Goal: Transaction & Acquisition: Purchase product/service

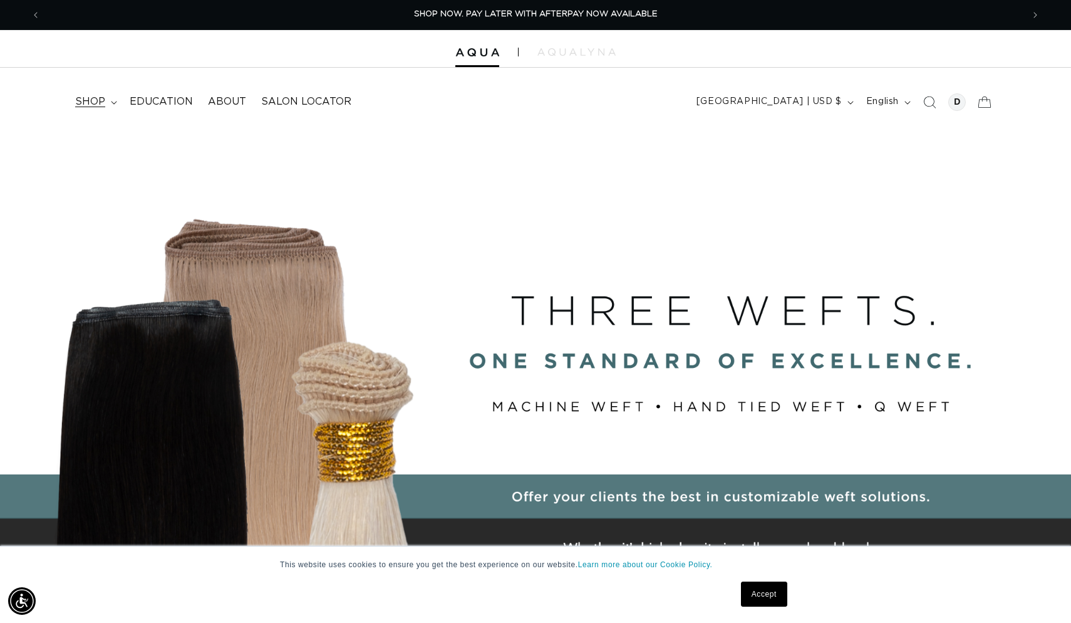
click at [100, 106] on span "shop" at bounding box center [90, 101] width 30 height 13
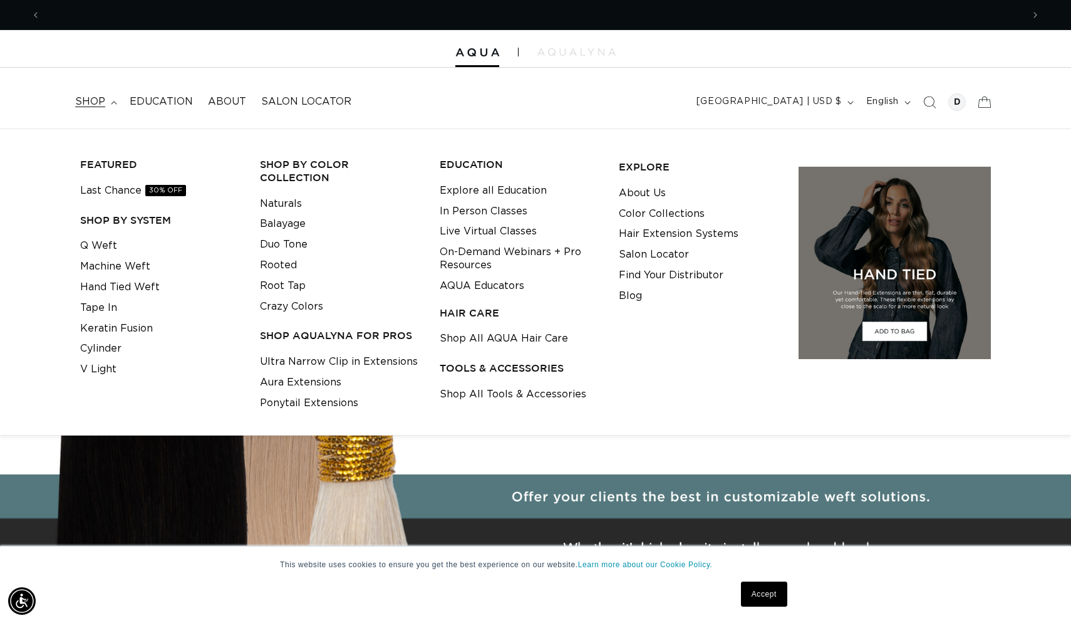
scroll to position [0, 1965]
click at [958, 103] on div at bounding box center [957, 102] width 18 height 18
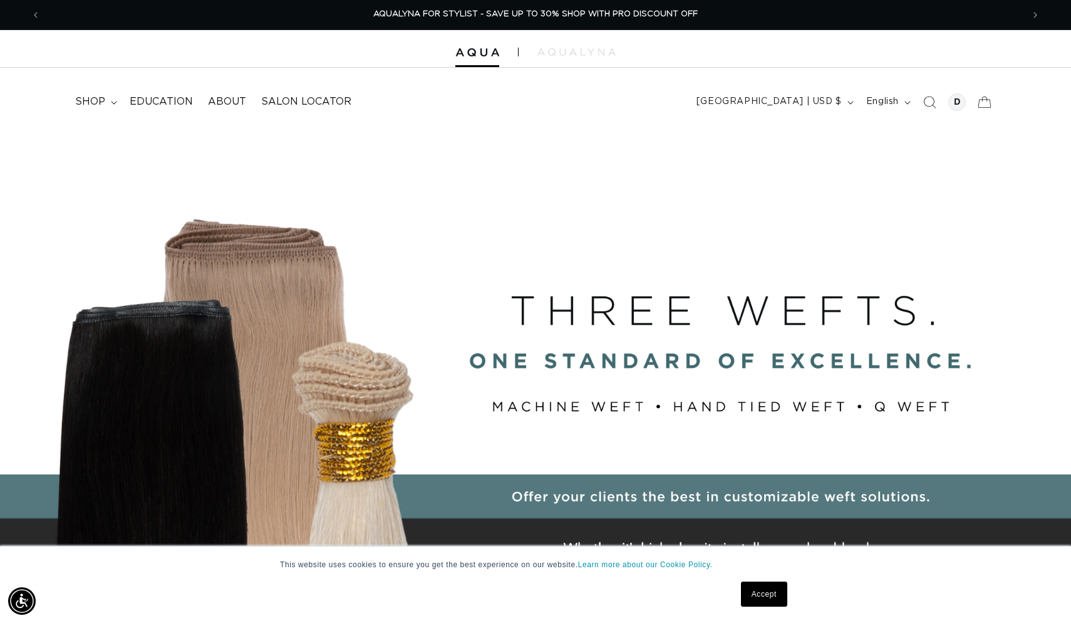
click at [531, 103] on header "FEATURED Last Chance SHOP BY SYSTEM Q Weft Hand Tied Weft Machine Weft Tape In …" at bounding box center [535, 98] width 1071 height 61
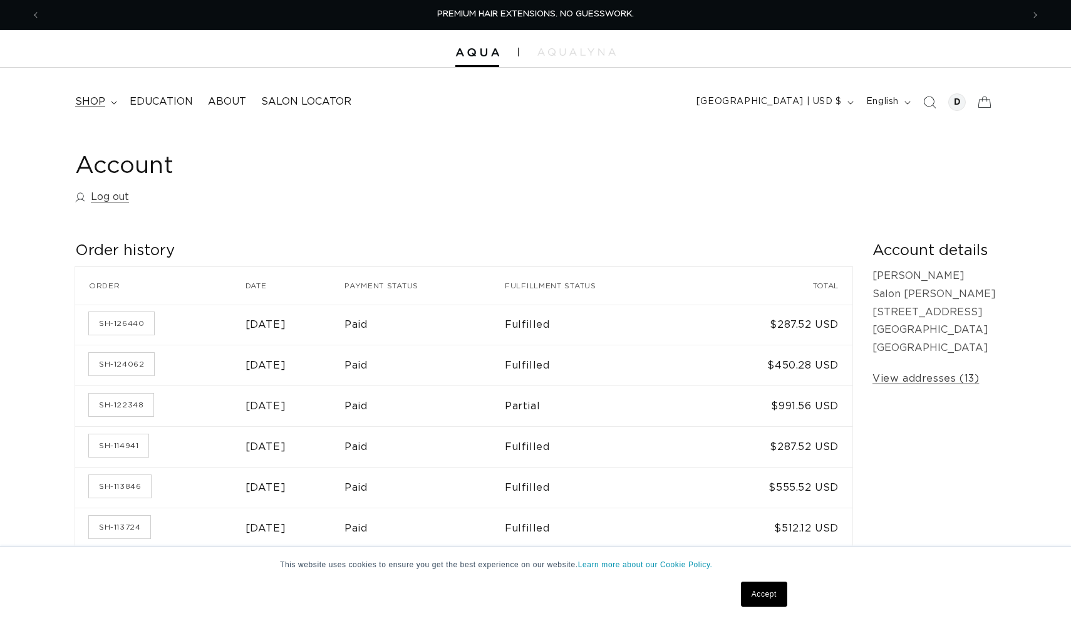
click at [93, 106] on span "shop" at bounding box center [90, 101] width 30 height 13
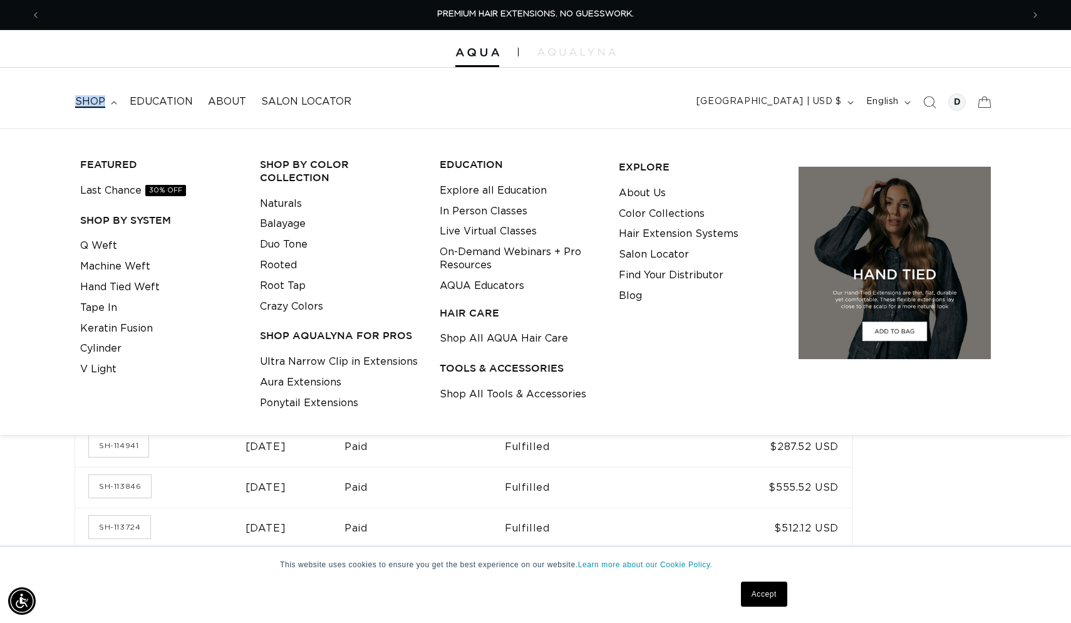
click at [93, 106] on span "shop" at bounding box center [90, 101] width 30 height 13
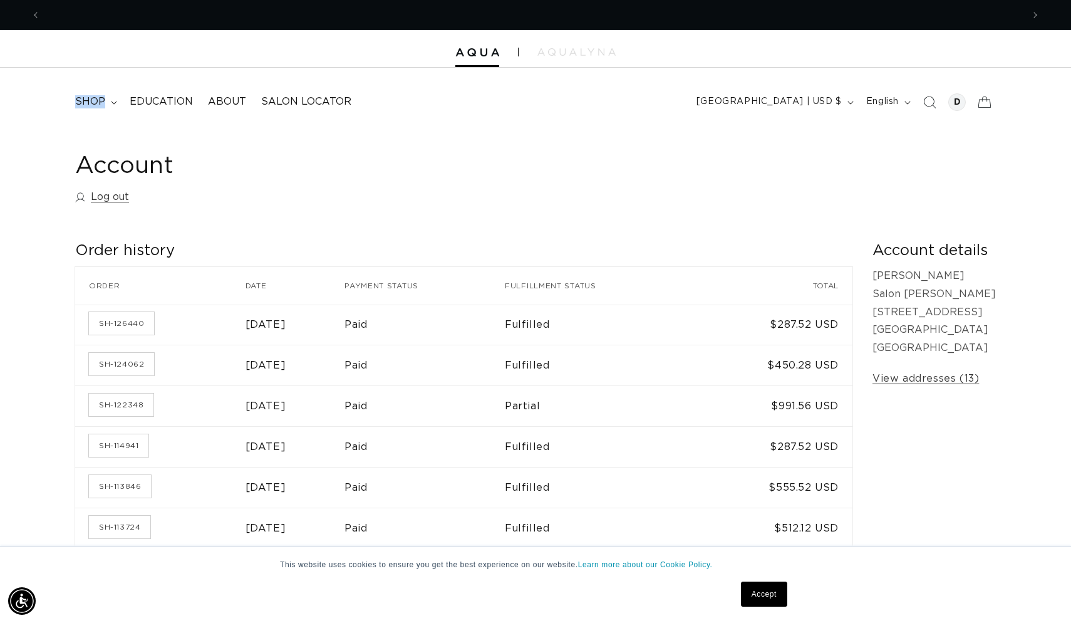
scroll to position [0, 982]
click at [405, 242] on h2 "Order history" at bounding box center [463, 250] width 777 height 19
click at [487, 48] on img at bounding box center [477, 52] width 44 height 9
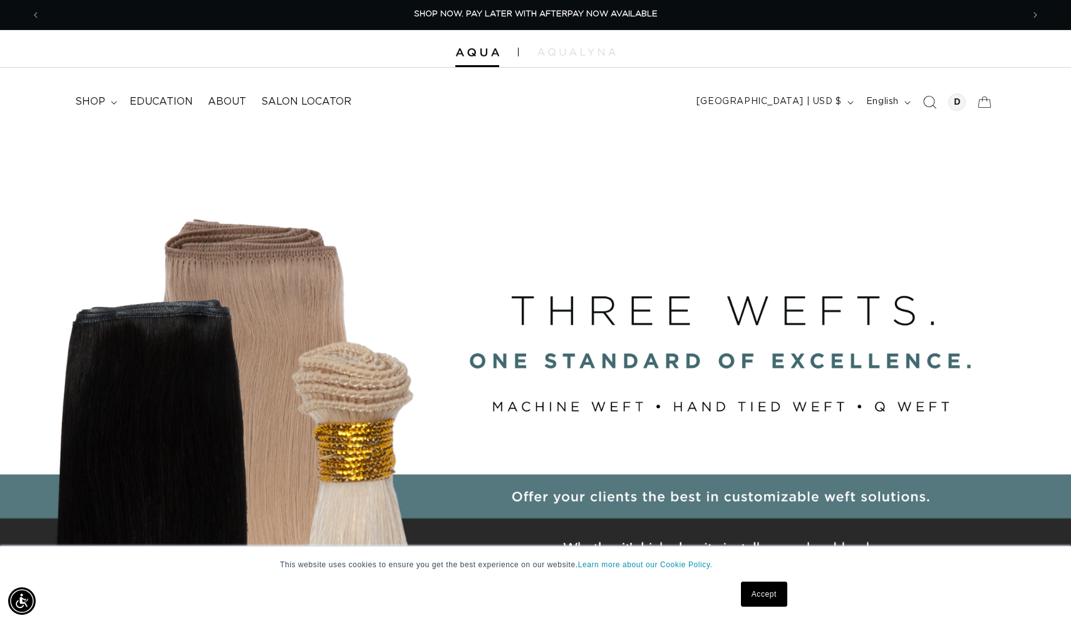
click at [929, 100] on icon "Search" at bounding box center [929, 101] width 13 height 13
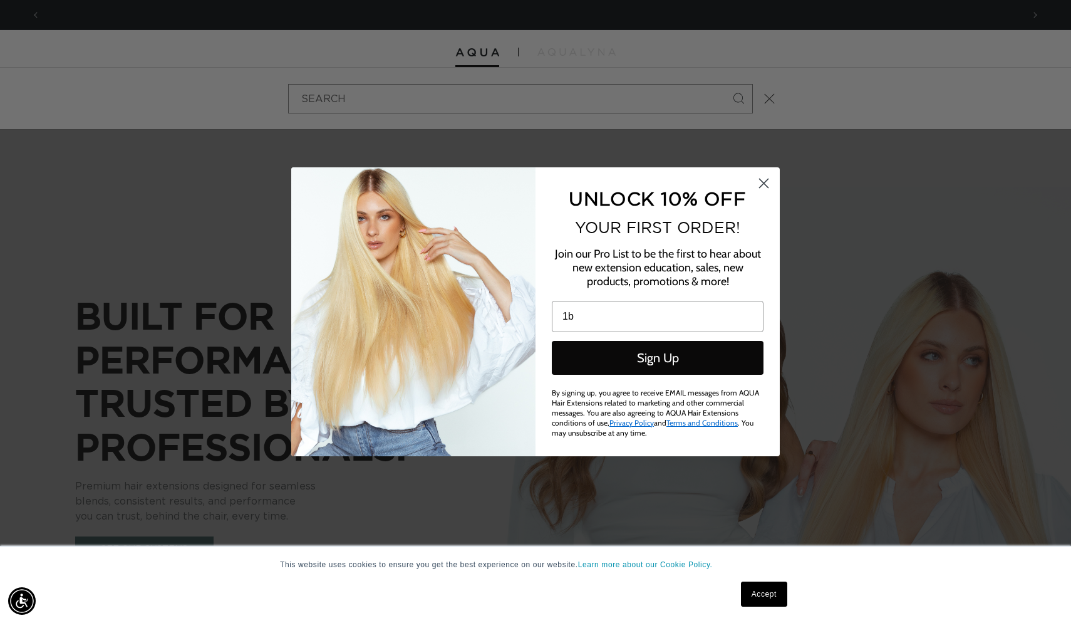
scroll to position [0, 982]
type input "1b"
click at [764, 184] on circle "Close dialog" at bounding box center [764, 182] width 21 height 21
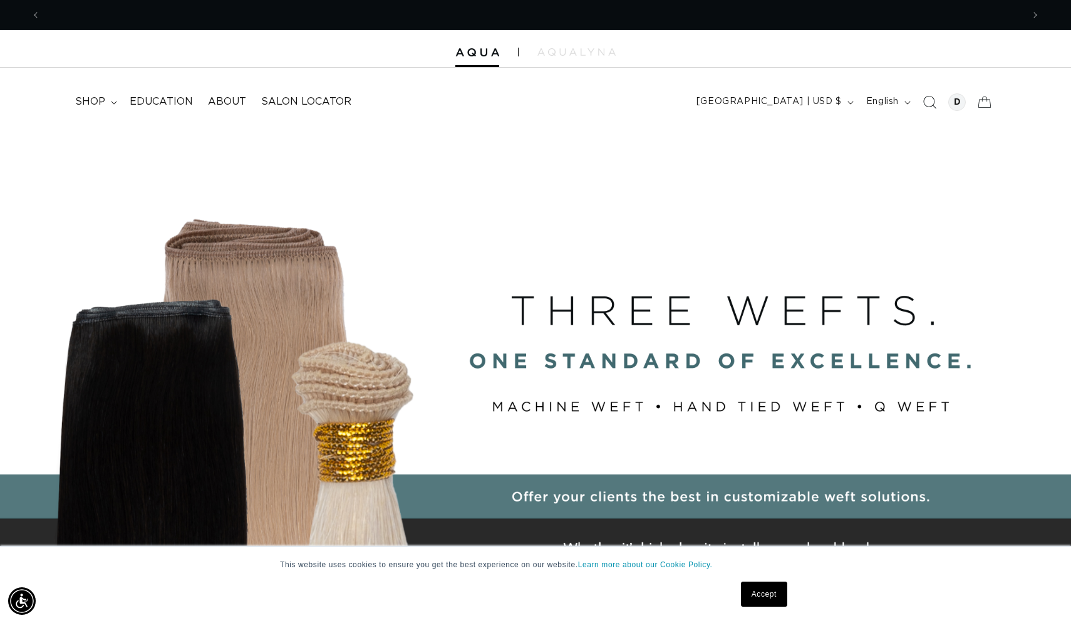
click at [929, 101] on icon "Search" at bounding box center [929, 101] width 13 height 13
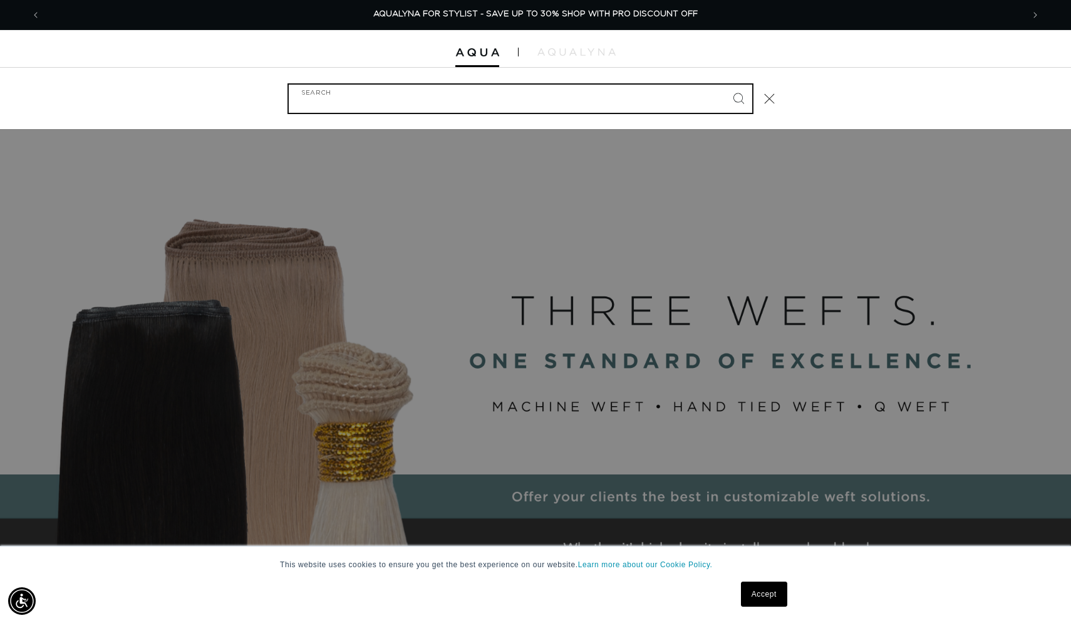
click at [507, 96] on input "Search" at bounding box center [521, 99] width 464 height 28
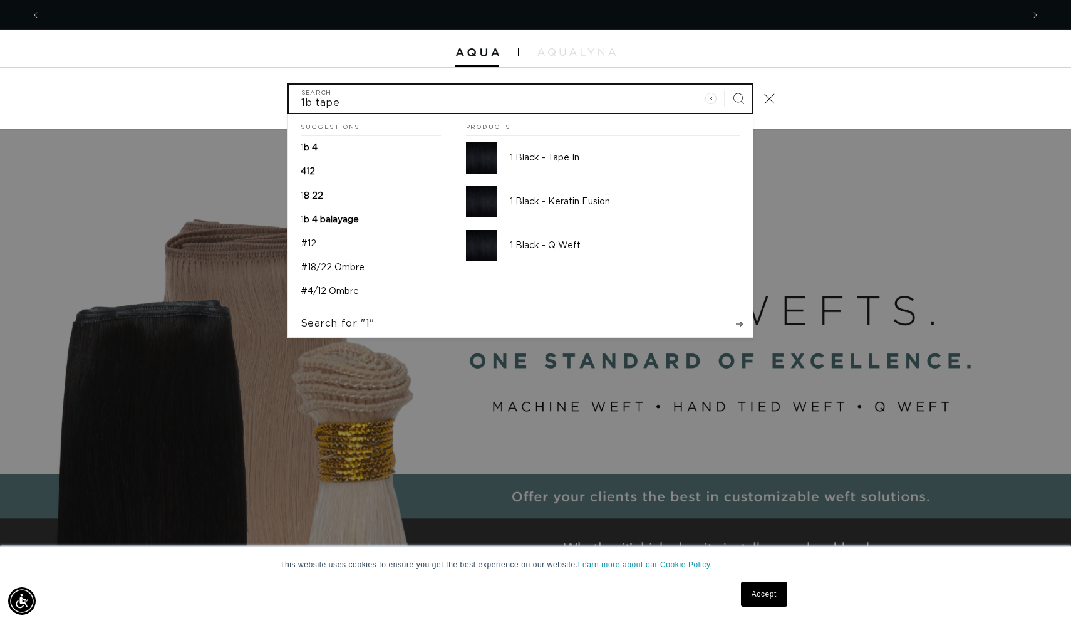
scroll to position [0, 0]
type input "1b tape in"
click at [738, 97] on button "Search" at bounding box center [739, 99] width 28 height 28
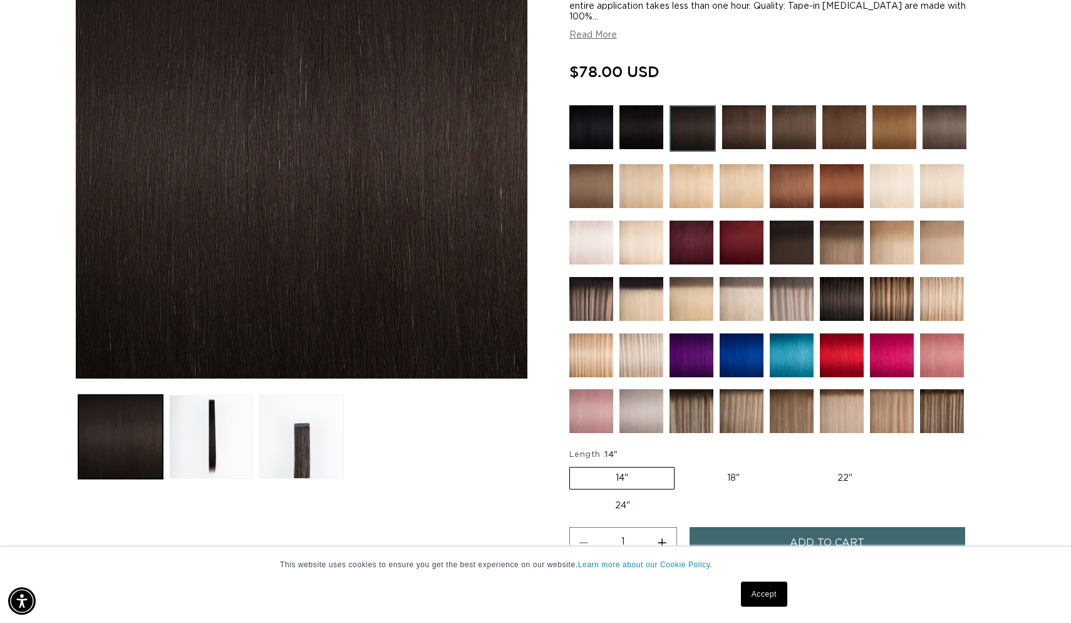
scroll to position [0, 982]
click at [679, 133] on img at bounding box center [693, 128] width 46 height 46
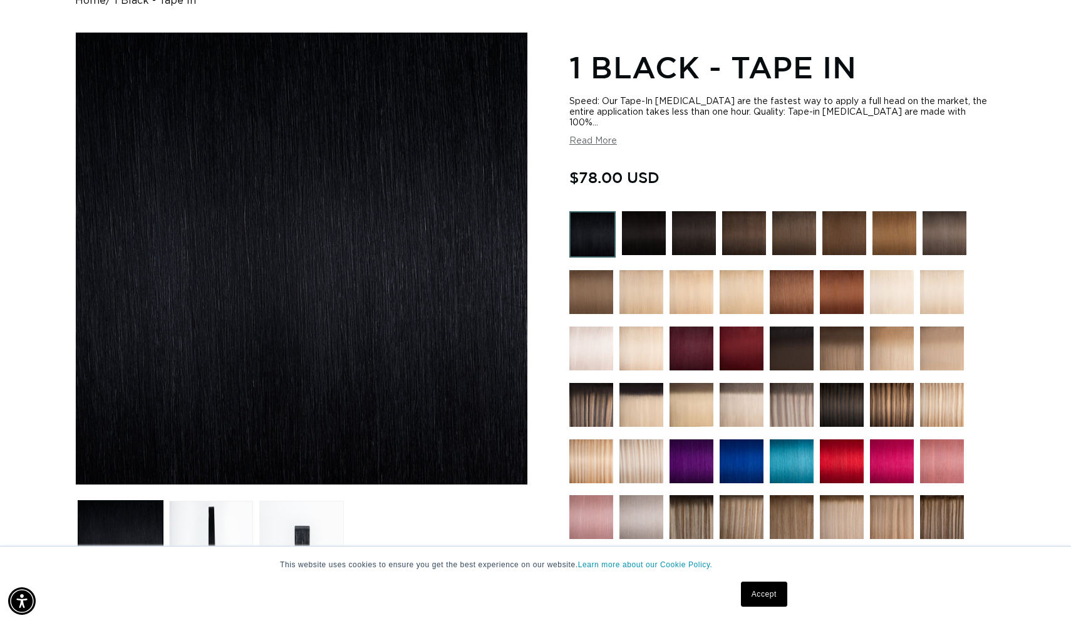
scroll to position [0, 982]
click at [684, 234] on img at bounding box center [694, 233] width 44 height 44
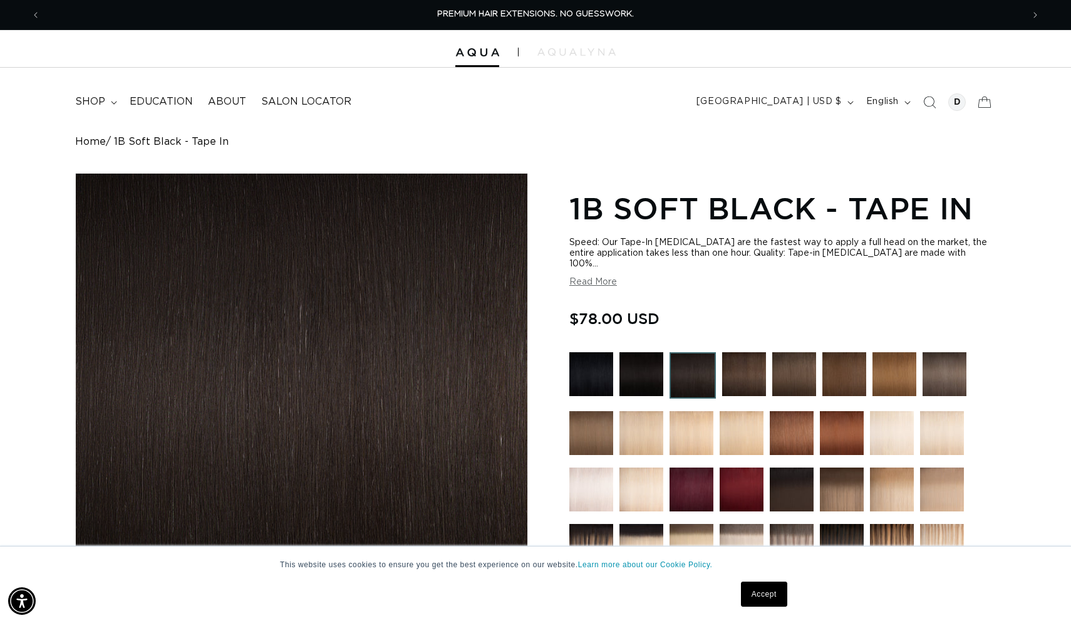
click at [697, 375] on img at bounding box center [693, 375] width 46 height 46
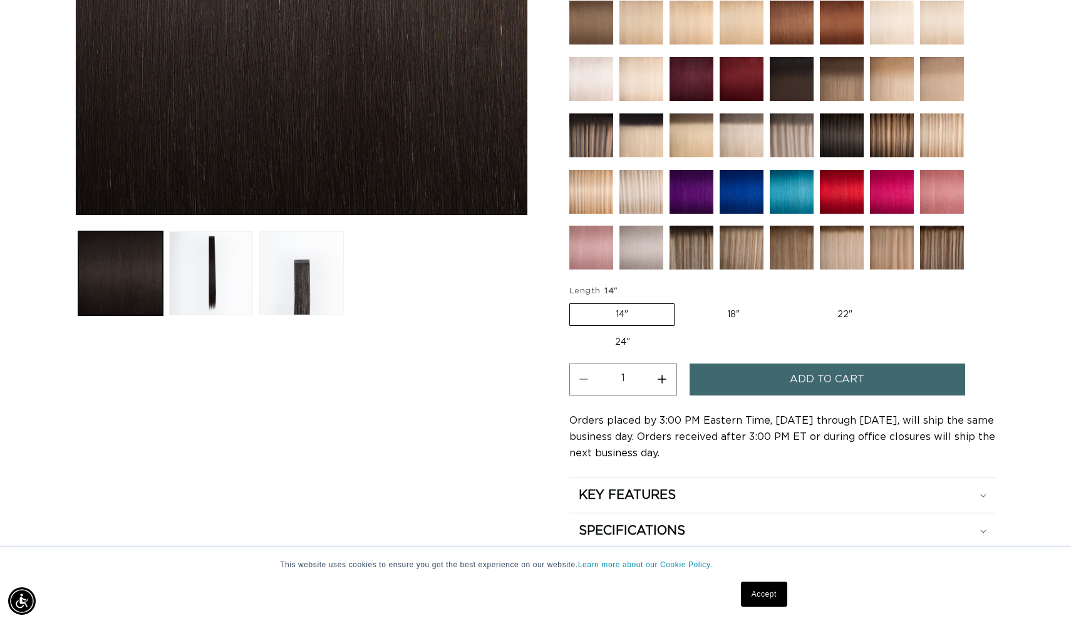
scroll to position [0, 1965]
click at [617, 333] on label "24" Variant sold out or unavailable" at bounding box center [622, 341] width 106 height 21
click at [905, 301] on input "24" Variant sold out or unavailable" at bounding box center [905, 301] width 1 height 1
radio input "true"
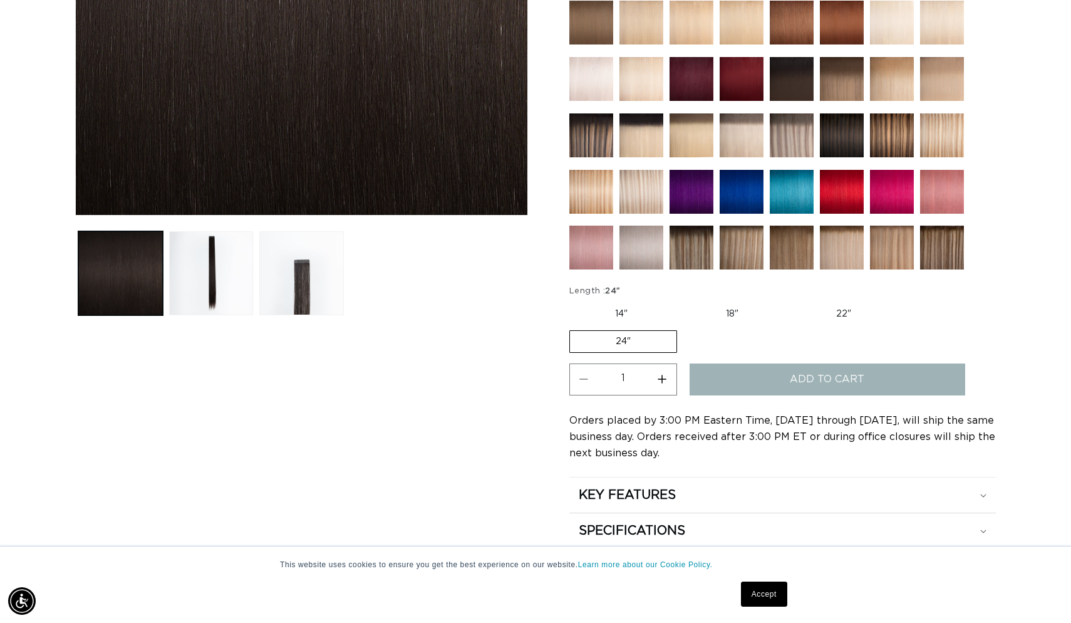
click at [617, 333] on label "24" Variant sold out or unavailable" at bounding box center [623, 341] width 108 height 23
click at [903, 301] on input "24" Variant sold out or unavailable" at bounding box center [903, 301] width 1 height 1
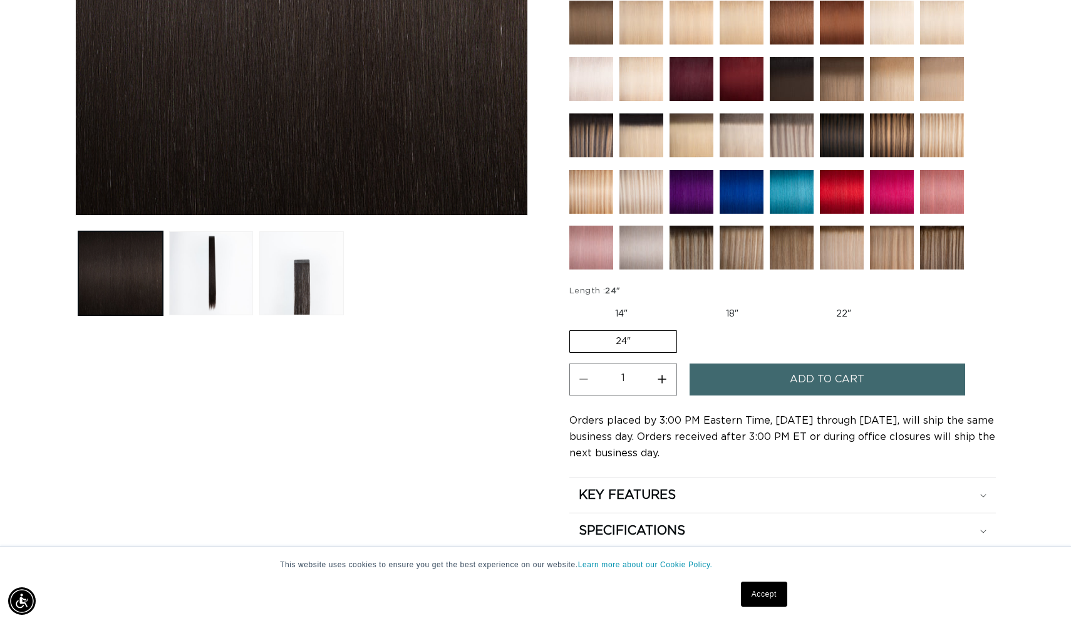
click at [663, 366] on button "Increase quantity for 1B Soft Black - Tape In" at bounding box center [662, 379] width 28 height 32
click at [581, 366] on button "Decrease quantity for 1B Soft Black - Tape In" at bounding box center [584, 379] width 28 height 32
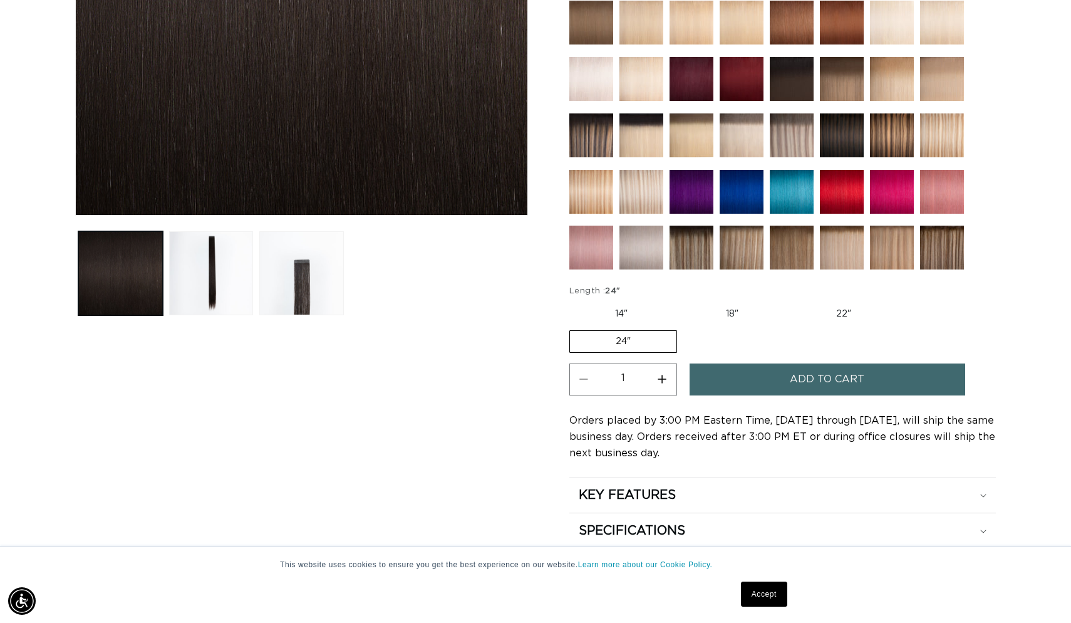
click at [662, 368] on button "Increase quantity for 1B Soft Black - Tape In" at bounding box center [662, 379] width 28 height 32
click at [737, 368] on button "Add to cart" at bounding box center [828, 379] width 276 height 32
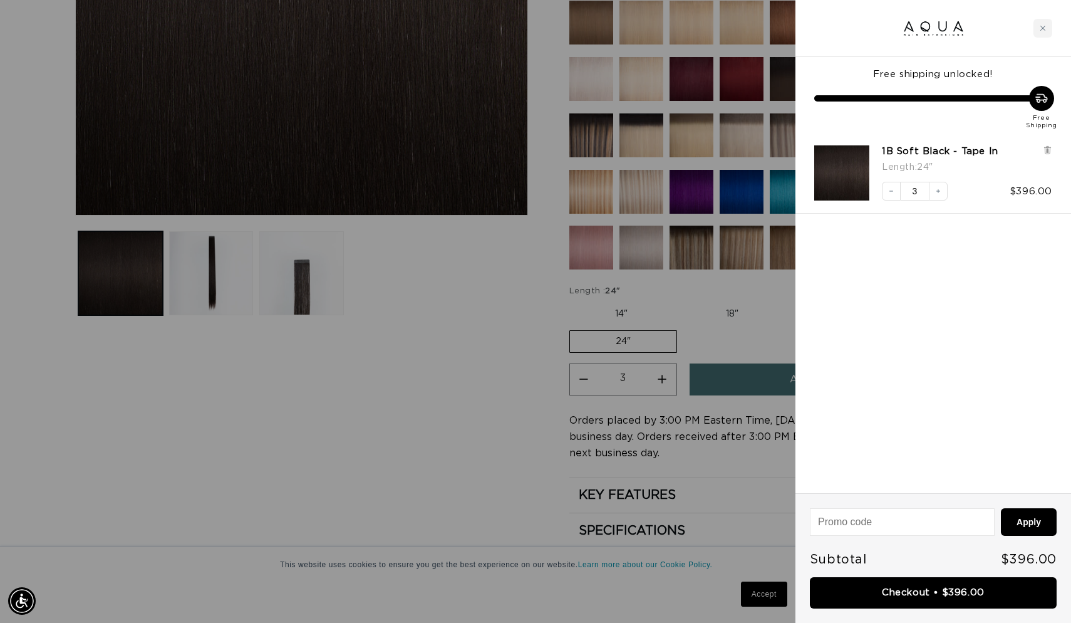
scroll to position [0, 982]
click at [391, 420] on div at bounding box center [535, 311] width 1071 height 623
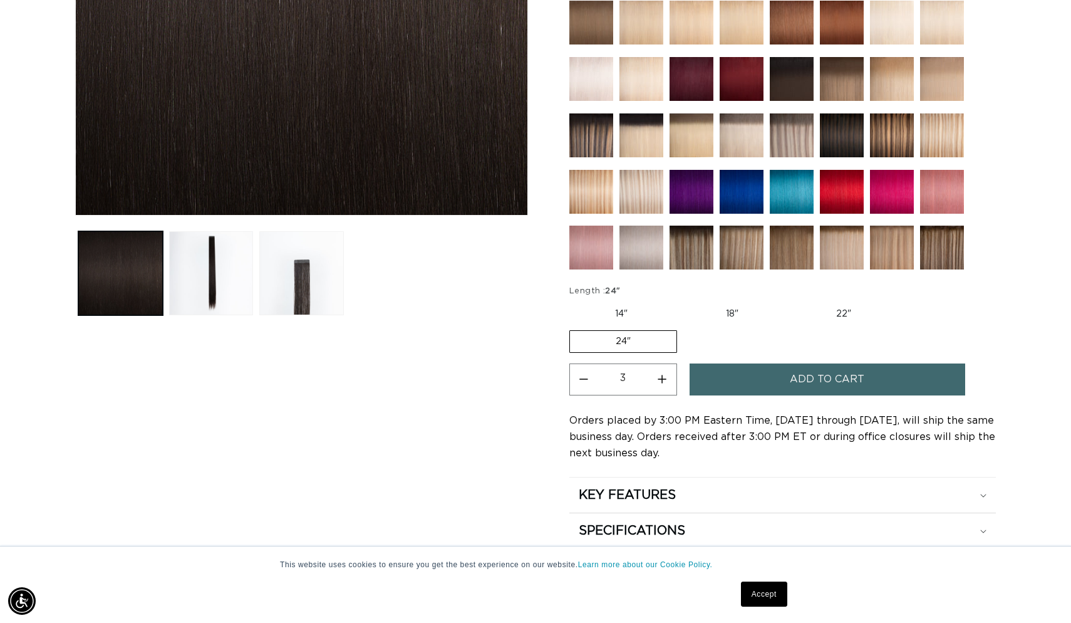
scroll to position [0, 0]
click at [662, 371] on button "Increase quantity for 1B Soft Black - Tape In" at bounding box center [662, 379] width 28 height 32
type input "4"
click at [740, 371] on button "Add to cart" at bounding box center [828, 379] width 276 height 32
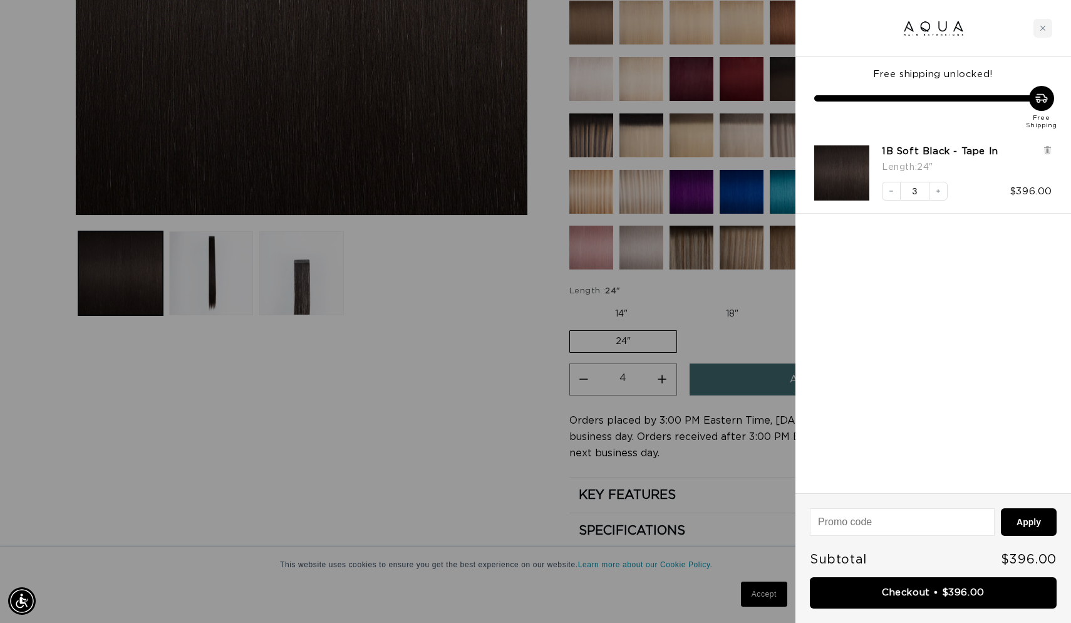
scroll to position [0, 982]
click at [895, 191] on icon "Decrease quantity" at bounding box center [892, 191] width 8 height 8
click at [893, 190] on icon "Decrease quantity" at bounding box center [892, 191] width 8 height 8
click at [893, 192] on icon "Decrease quantity" at bounding box center [892, 191] width 8 height 8
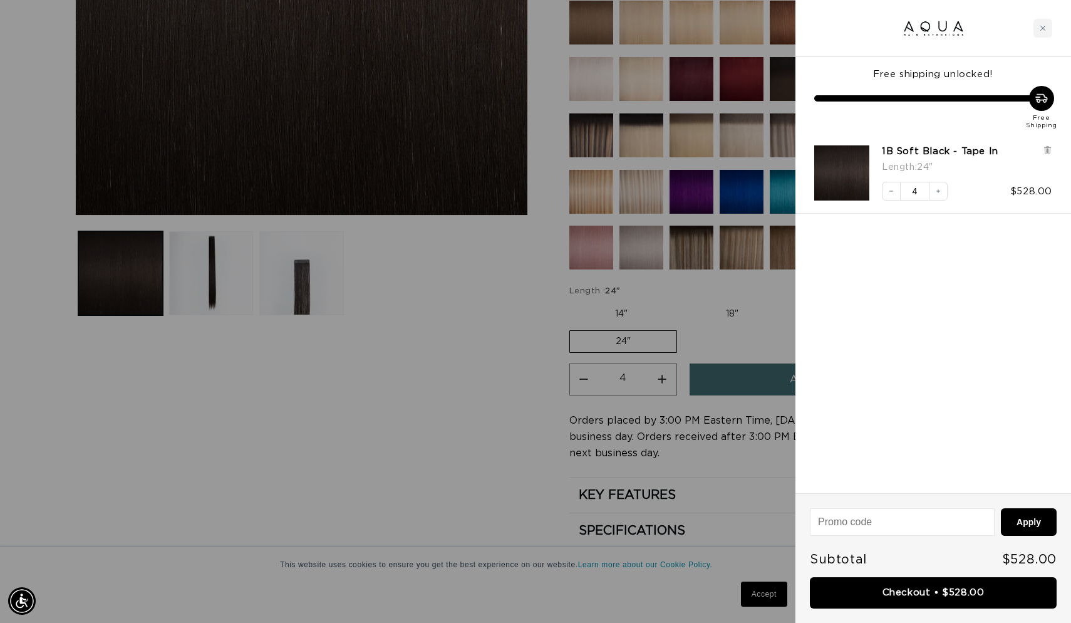
scroll to position [0, 0]
click at [933, 382] on div "Free shipping unlocked! Free Shipping 1B Soft Black - Tape In Length : 24" Decr…" at bounding box center [934, 275] width 276 height 436
click at [439, 361] on div at bounding box center [535, 311] width 1071 height 623
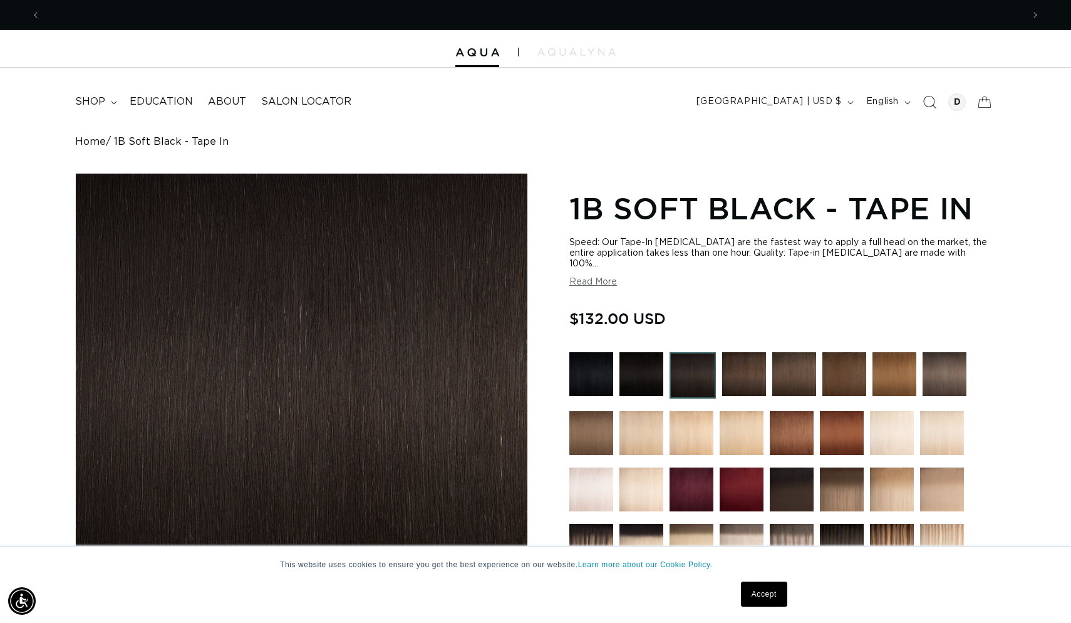
scroll to position [0, 0]
click at [927, 98] on icon "Search" at bounding box center [929, 101] width 13 height 13
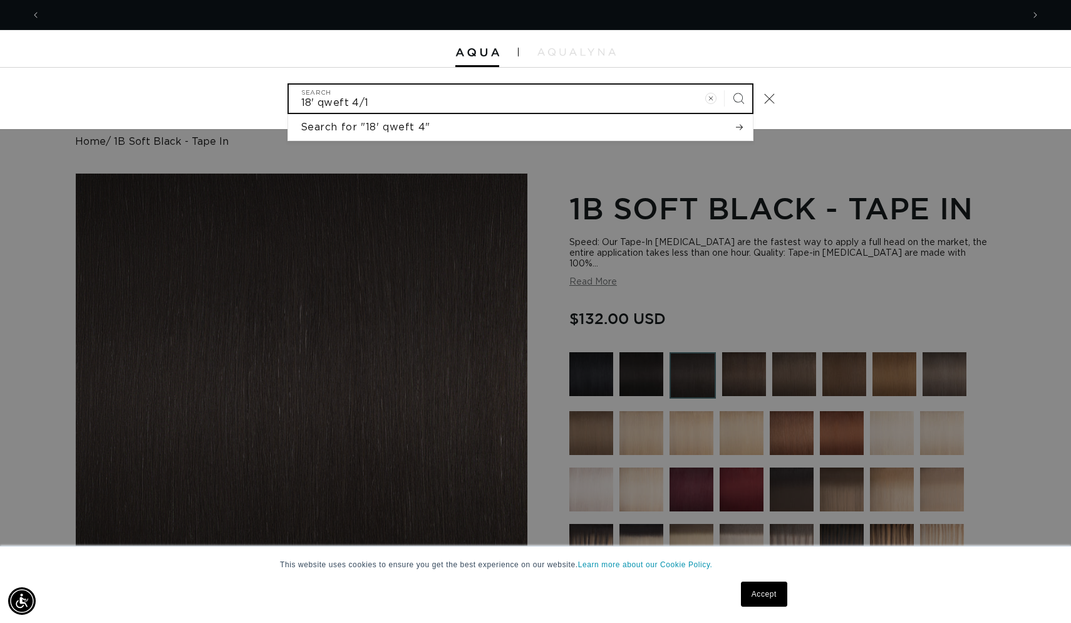
scroll to position [0, 1965]
type input "18' qweft 4/12"
click at [738, 97] on button "Search" at bounding box center [739, 99] width 28 height 28
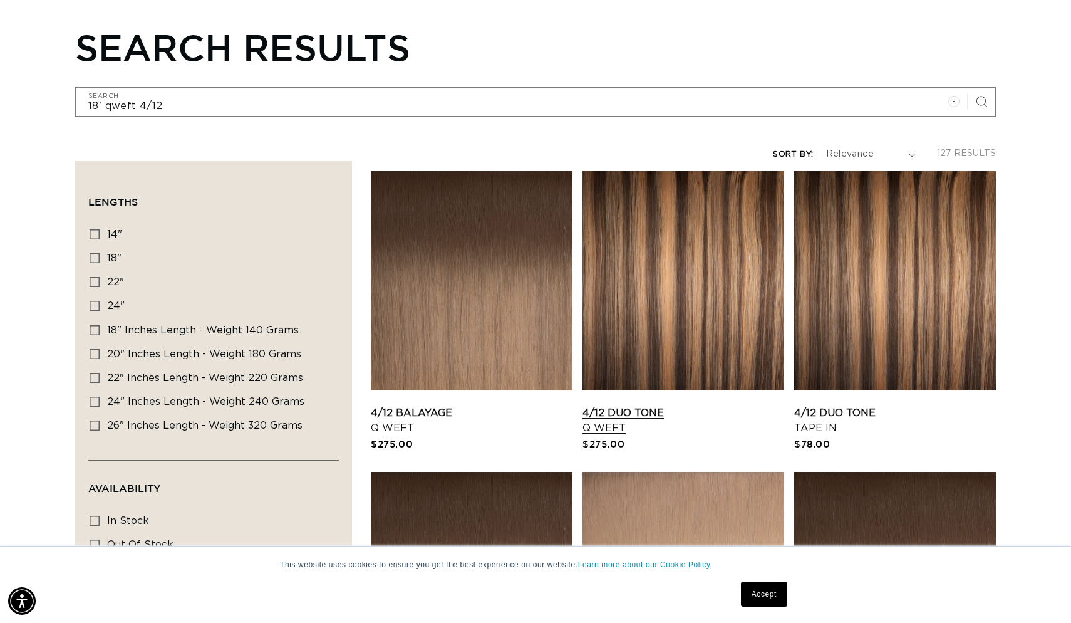
click at [696, 405] on link "4/12 Duo Tone Q Weft" at bounding box center [684, 420] width 202 height 30
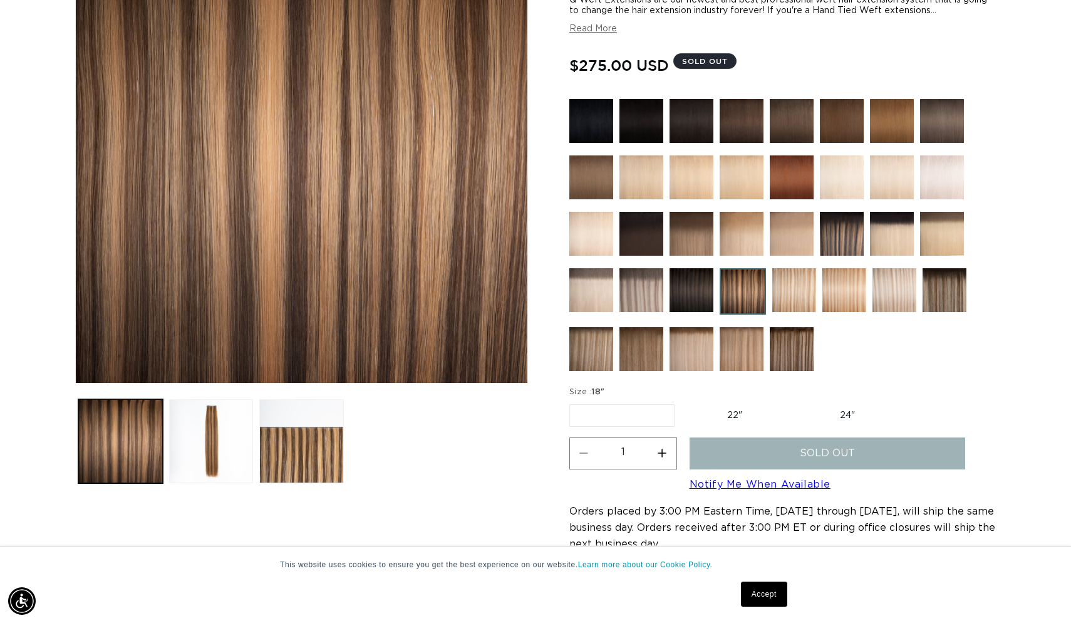
scroll to position [0, 1965]
click at [662, 449] on button "Increase quantity for 4/12 Duo Tone - Q Weft" at bounding box center [662, 453] width 28 height 32
click at [586, 457] on button "Decrease quantity for 4/12 Duo Tone - Q Weft" at bounding box center [584, 453] width 28 height 32
type input "1"
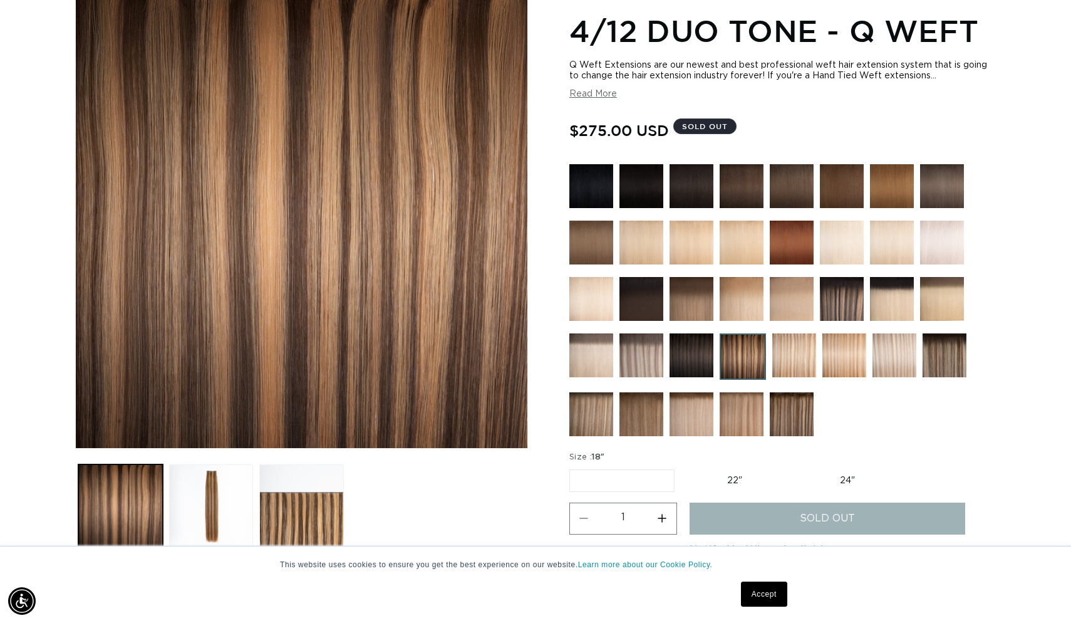
scroll to position [0, 1965]
click at [742, 362] on img at bounding box center [743, 356] width 46 height 46
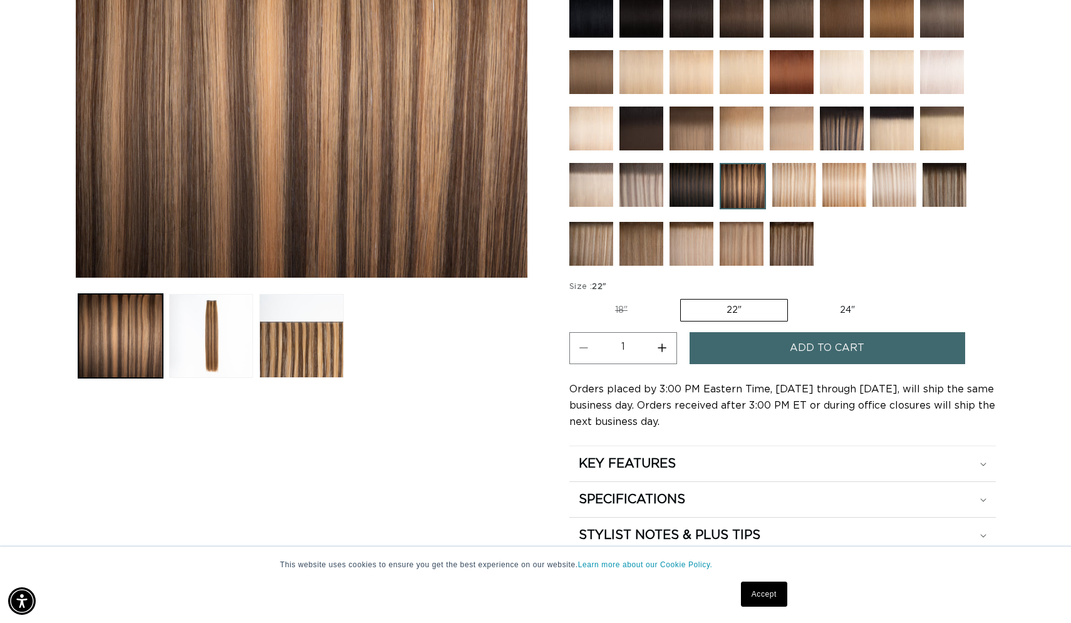
scroll to position [354, 0]
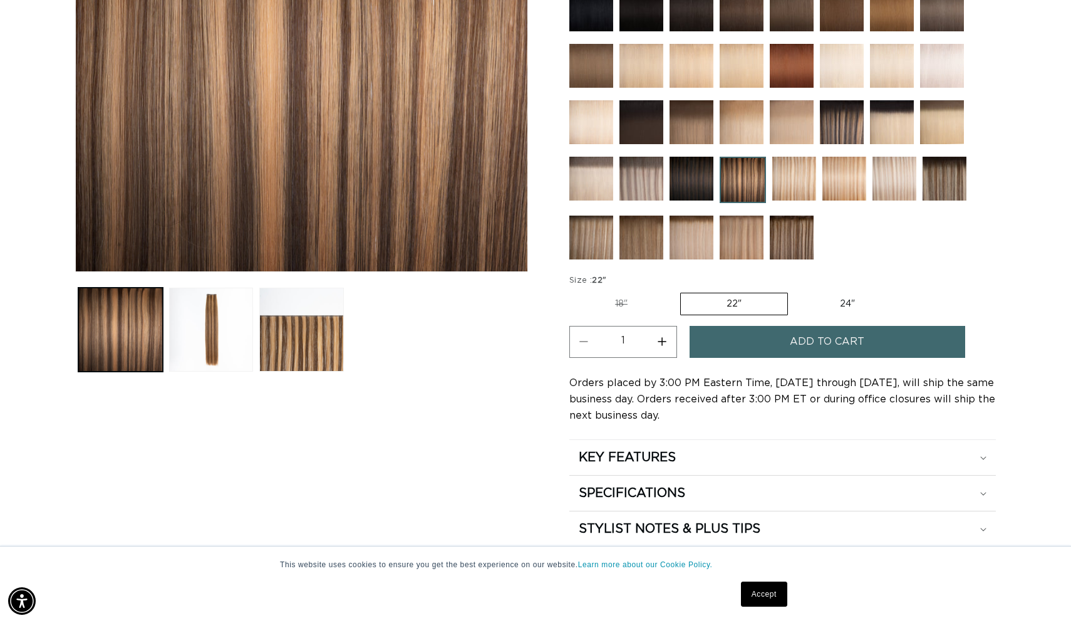
click at [804, 241] on img at bounding box center [792, 237] width 44 height 44
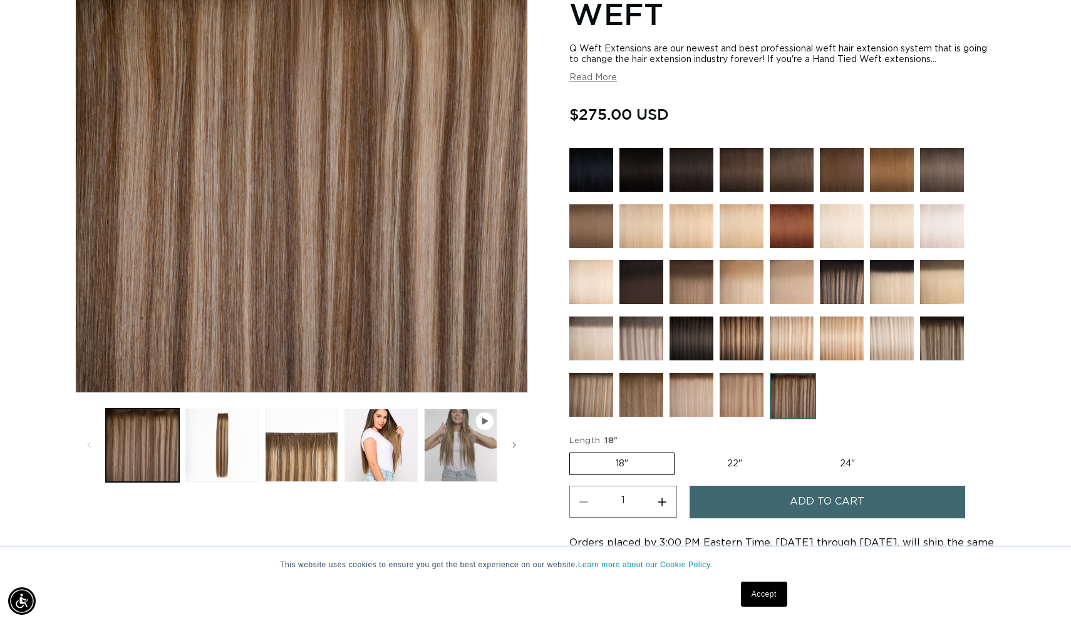
scroll to position [234, 0]
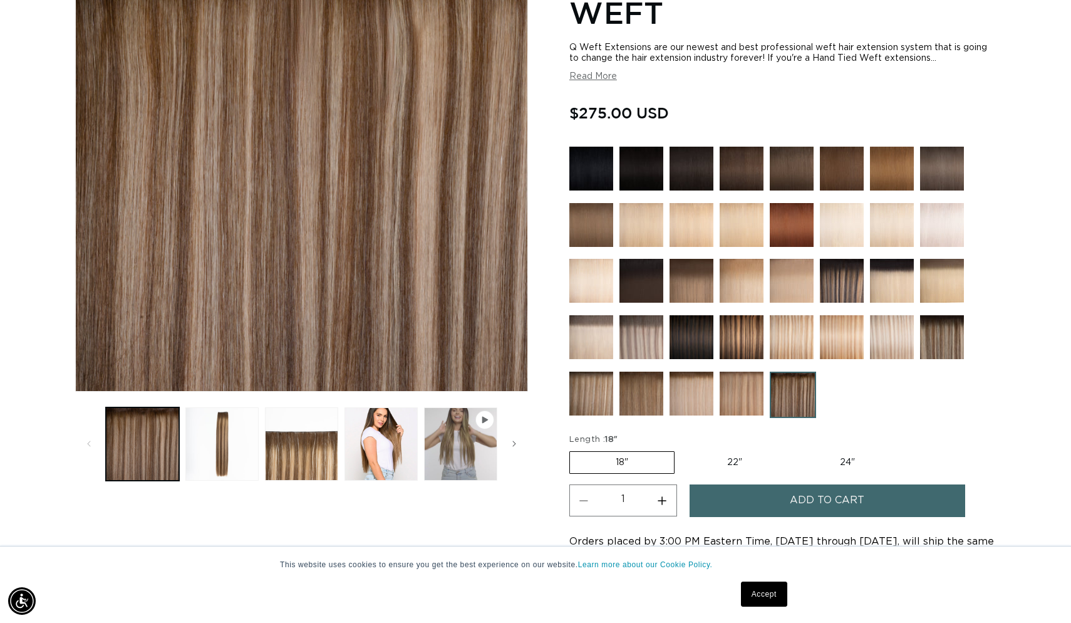
click at [849, 288] on img at bounding box center [842, 281] width 44 height 44
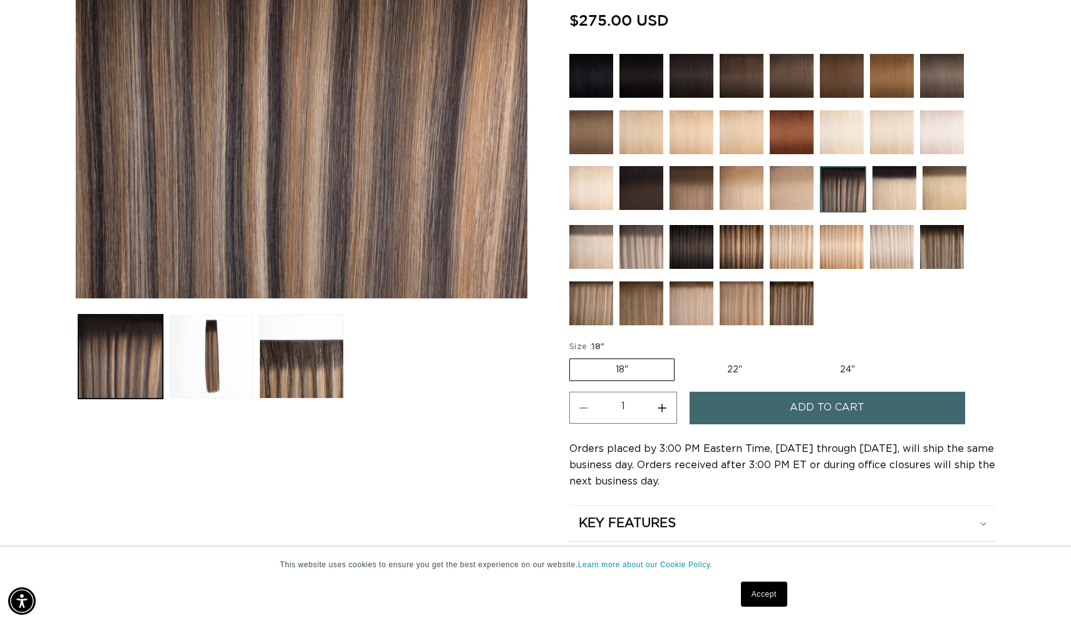
scroll to position [0, 1965]
click at [940, 254] on img at bounding box center [942, 247] width 44 height 44
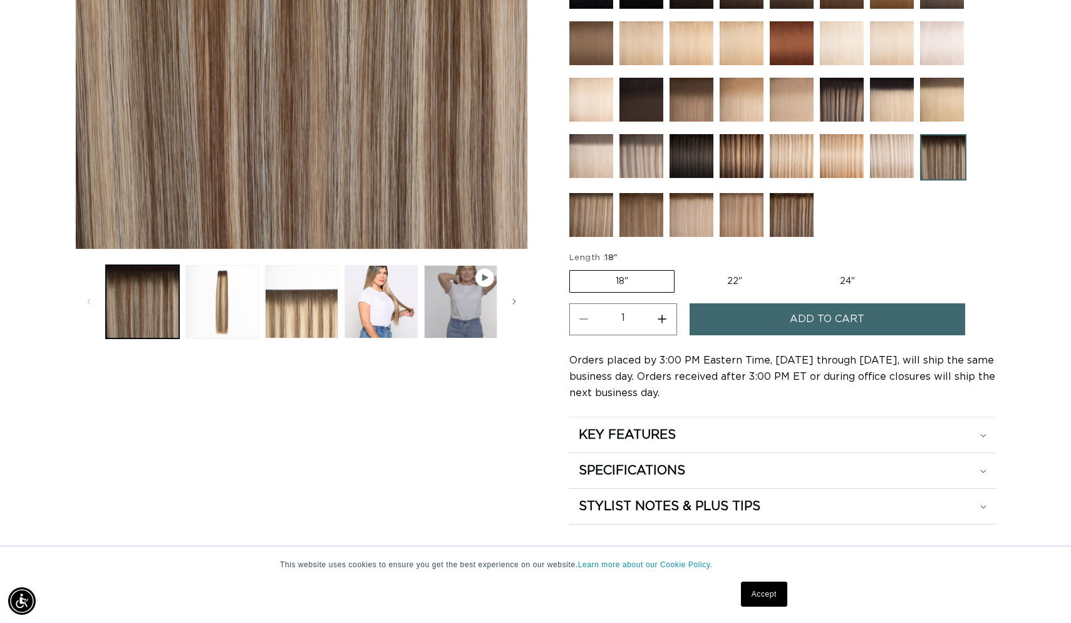
scroll to position [0, 1965]
click at [744, 178] on img at bounding box center [742, 156] width 44 height 44
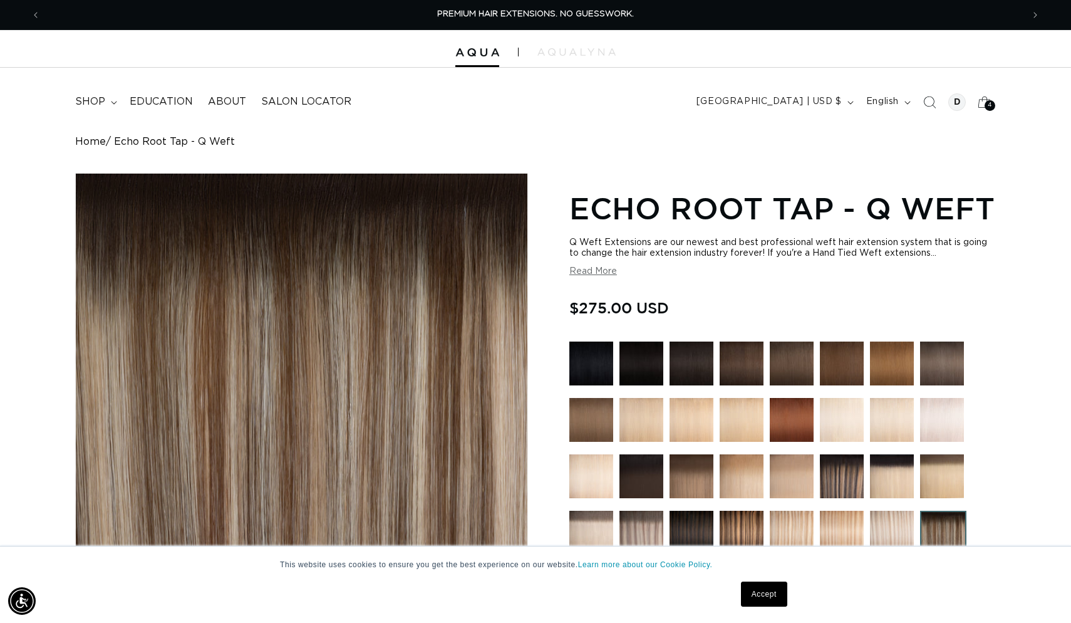
scroll to position [0, 0]
click at [984, 100] on icon at bounding box center [984, 101] width 29 height 29
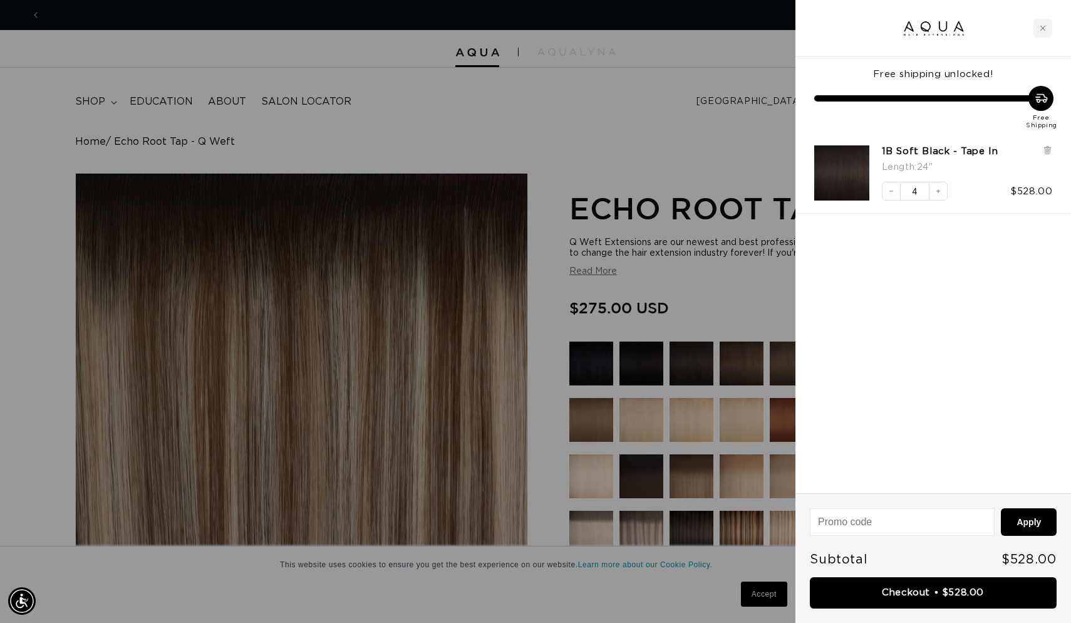
scroll to position [0, 1965]
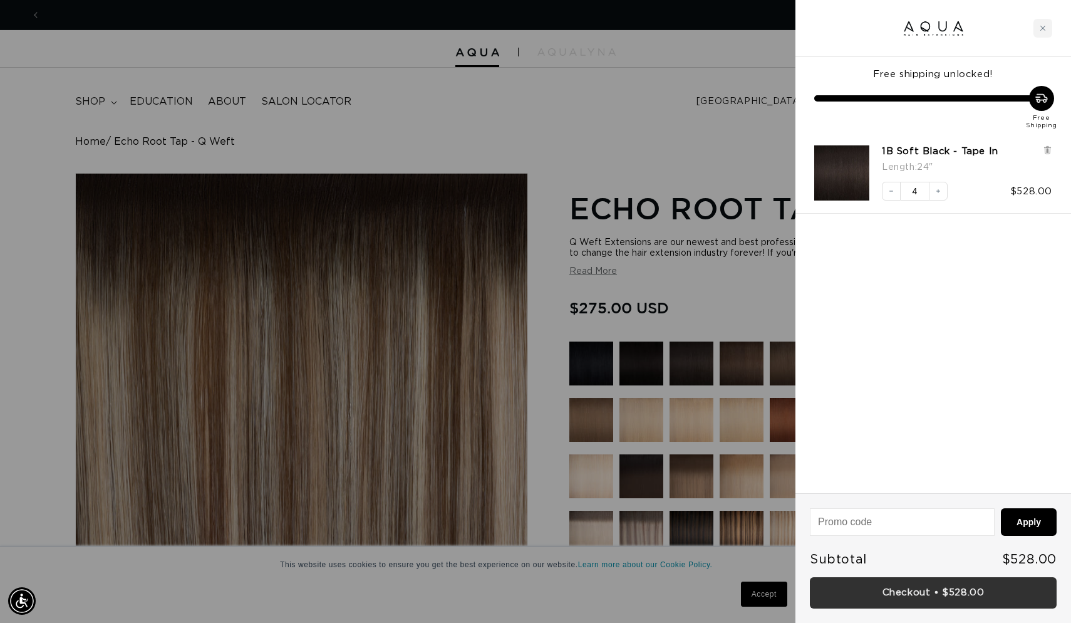
click at [925, 595] on link "Checkout • $528.00" at bounding box center [933, 593] width 247 height 32
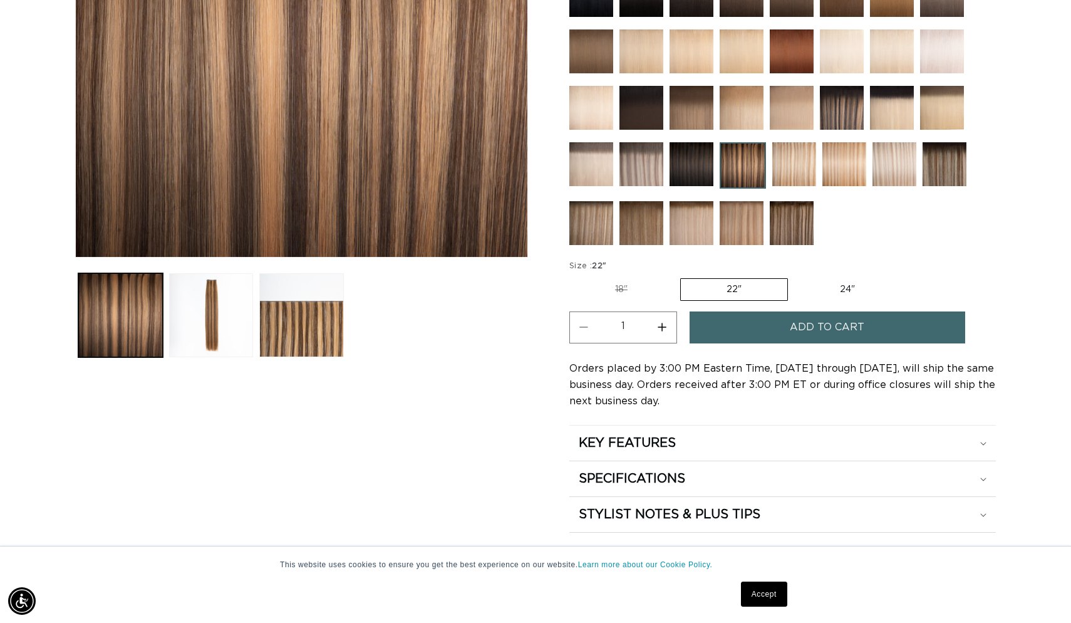
scroll to position [379, 0]
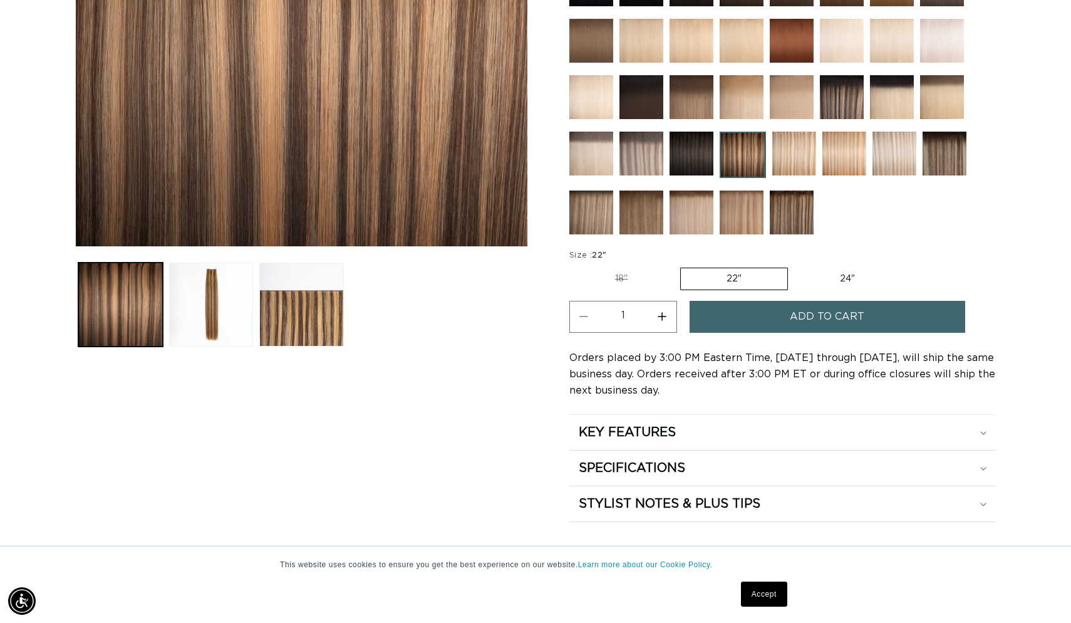
click at [622, 276] on label "18" Variant sold out or unavailable" at bounding box center [621, 278] width 104 height 21
click at [573, 266] on input "18" Variant sold out or unavailable" at bounding box center [573, 265] width 1 height 1
radio input "true"
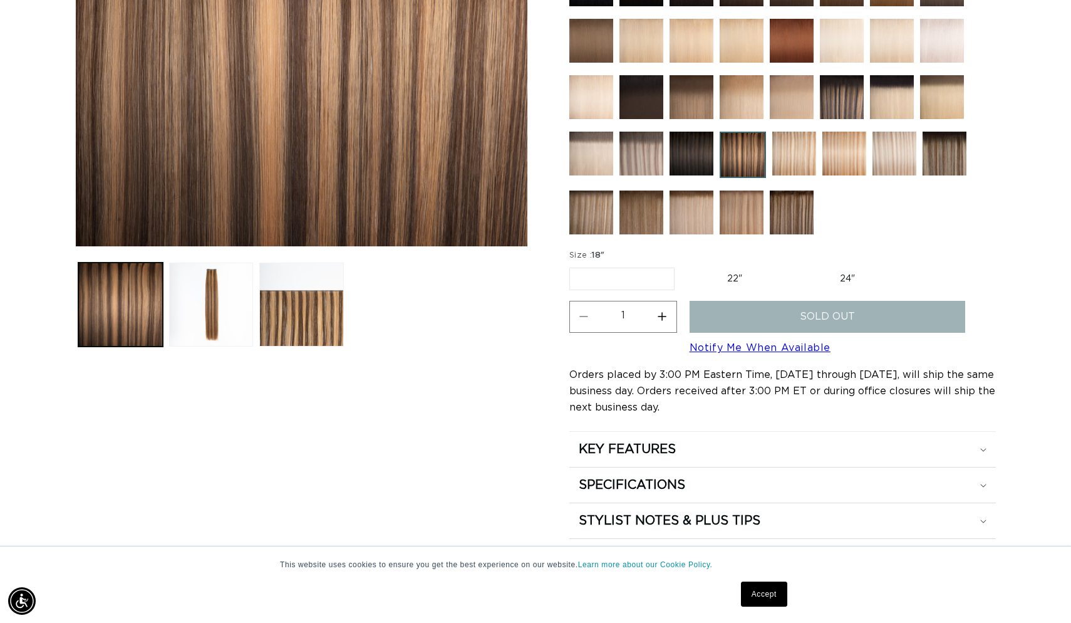
scroll to position [0, 982]
click at [724, 279] on label "22" Variant sold out or unavailable" at bounding box center [735, 278] width 106 height 21
click at [682, 266] on input "22" Variant sold out or unavailable" at bounding box center [681, 265] width 1 height 1
radio input "true"
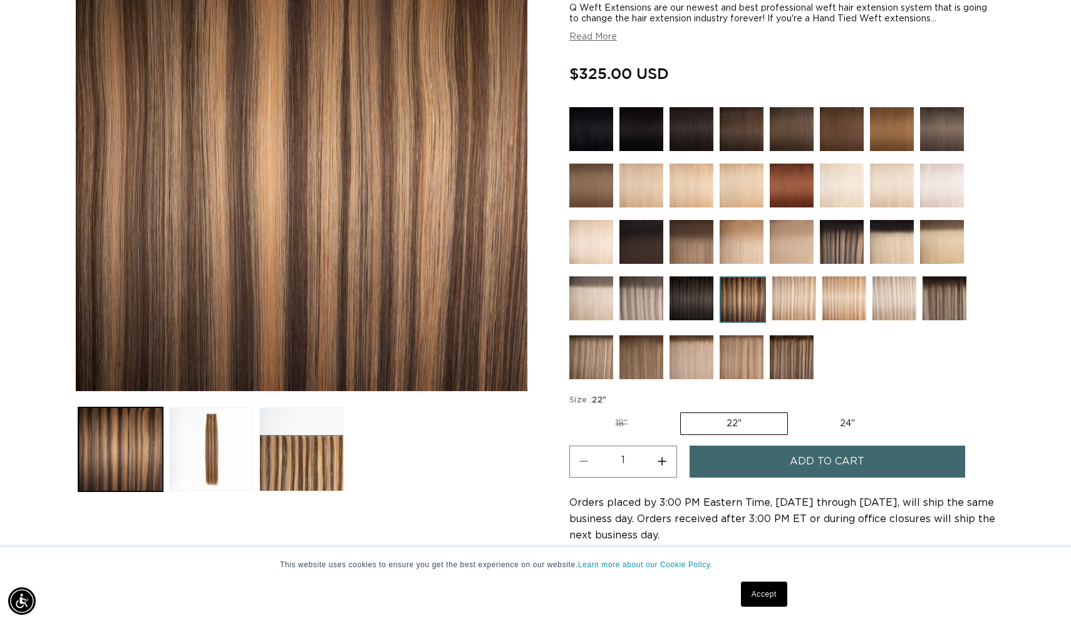
scroll to position [231, 0]
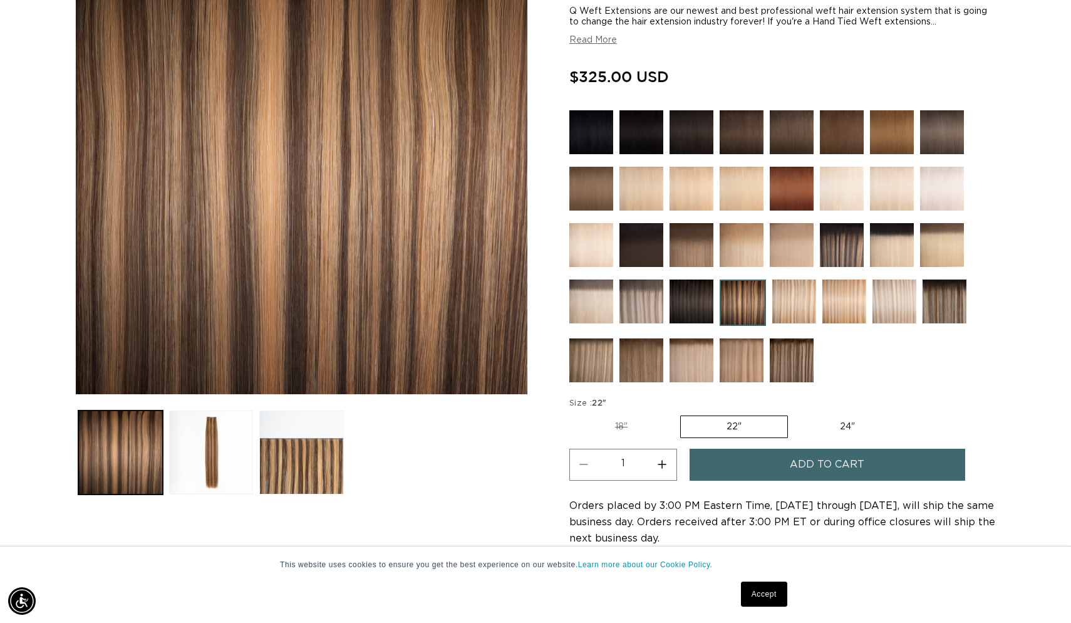
click at [620, 426] on label "18" Variant sold out or unavailable" at bounding box center [621, 426] width 104 height 21
click at [573, 413] on input "18" Variant sold out or unavailable" at bounding box center [573, 413] width 1 height 1
radio input "true"
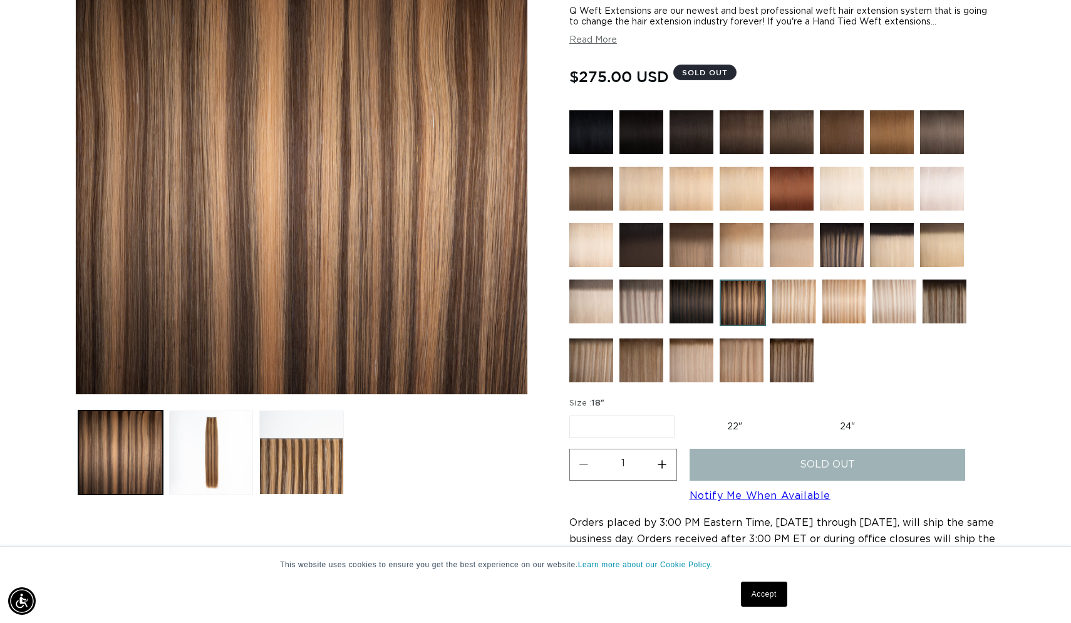
click at [729, 426] on label "22" Variant sold out or unavailable" at bounding box center [735, 426] width 106 height 21
click at [682, 413] on input "22" Variant sold out or unavailable" at bounding box center [681, 413] width 1 height 1
radio input "true"
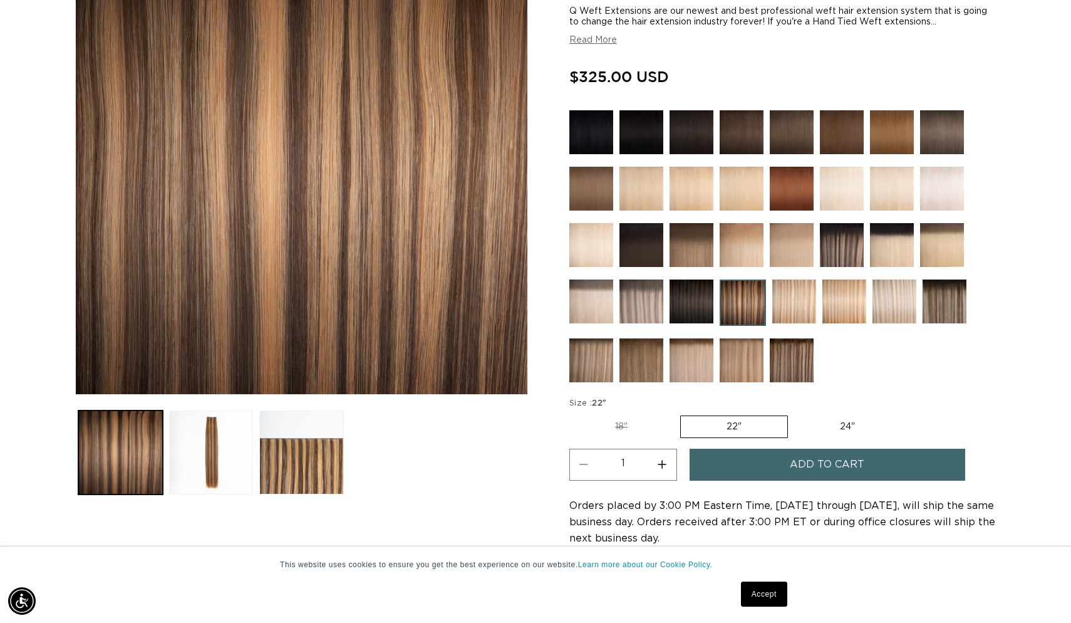
scroll to position [0, 982]
click at [621, 433] on label "18" Variant sold out or unavailable" at bounding box center [621, 426] width 104 height 21
click at [573, 413] on input "18" Variant sold out or unavailable" at bounding box center [573, 413] width 1 height 1
radio input "true"
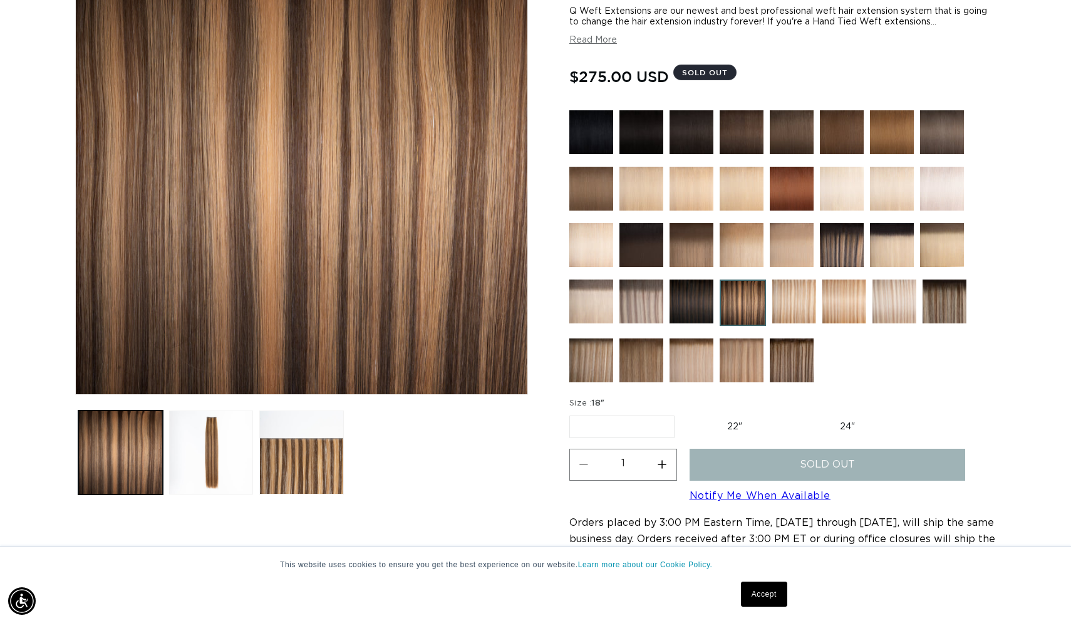
scroll to position [0, 1965]
click at [734, 425] on label "22" Variant sold out or unavailable" at bounding box center [735, 426] width 106 height 21
click at [682, 413] on input "22" Variant sold out or unavailable" at bounding box center [681, 413] width 1 height 1
radio input "true"
